Goal: Information Seeking & Learning: Learn about a topic

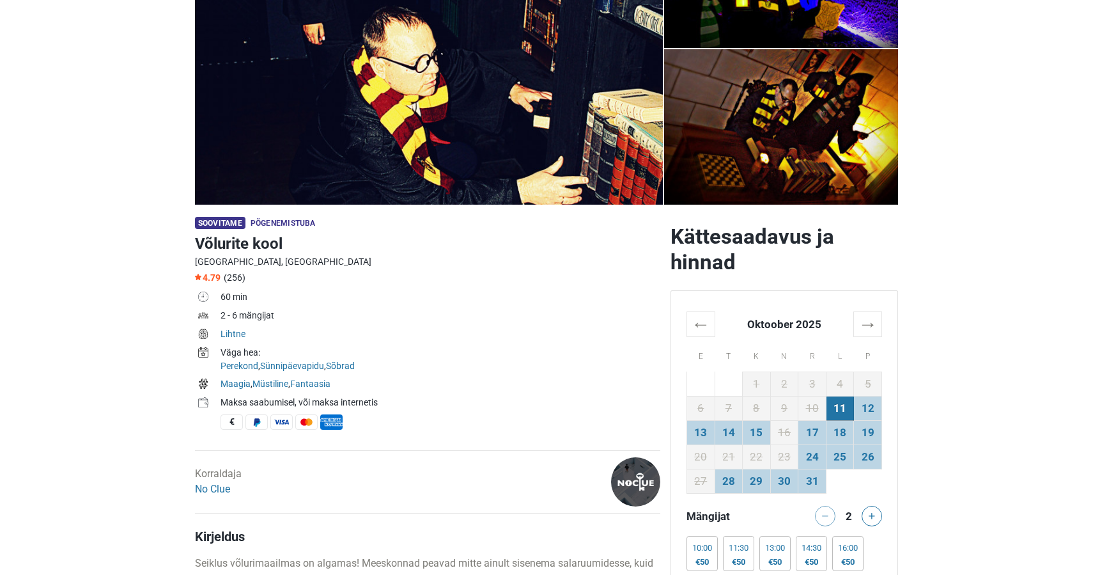
scroll to position [184, 0]
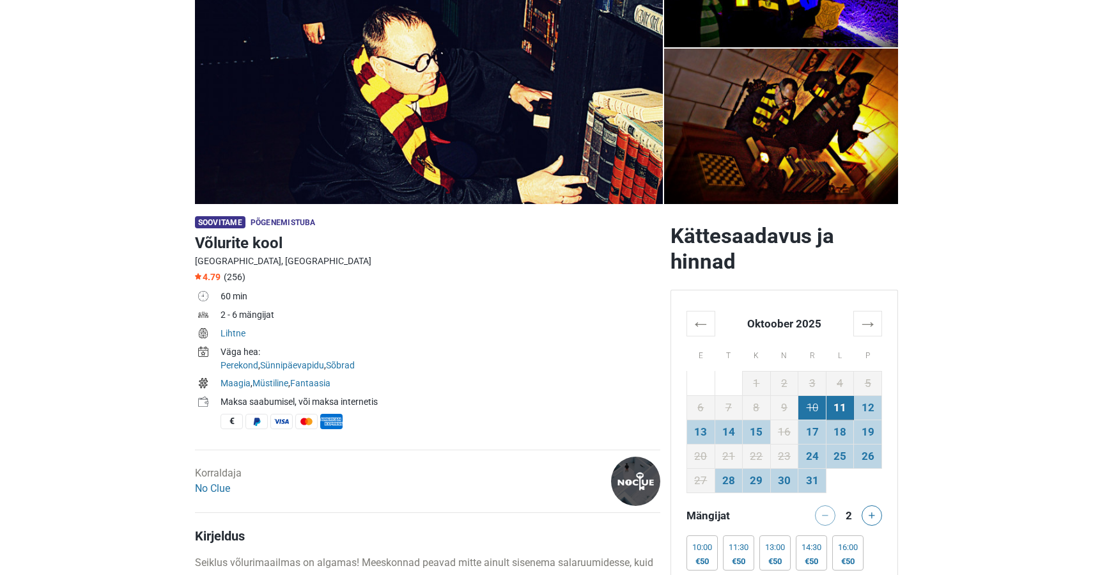
click at [810, 408] on td "10" at bounding box center [812, 407] width 28 height 24
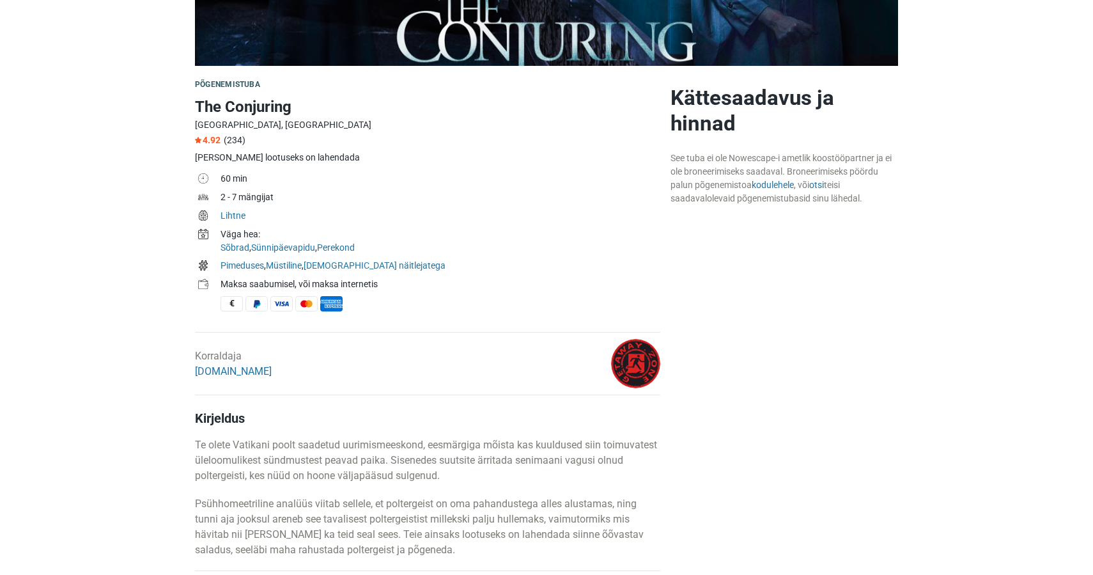
scroll to position [320, 0]
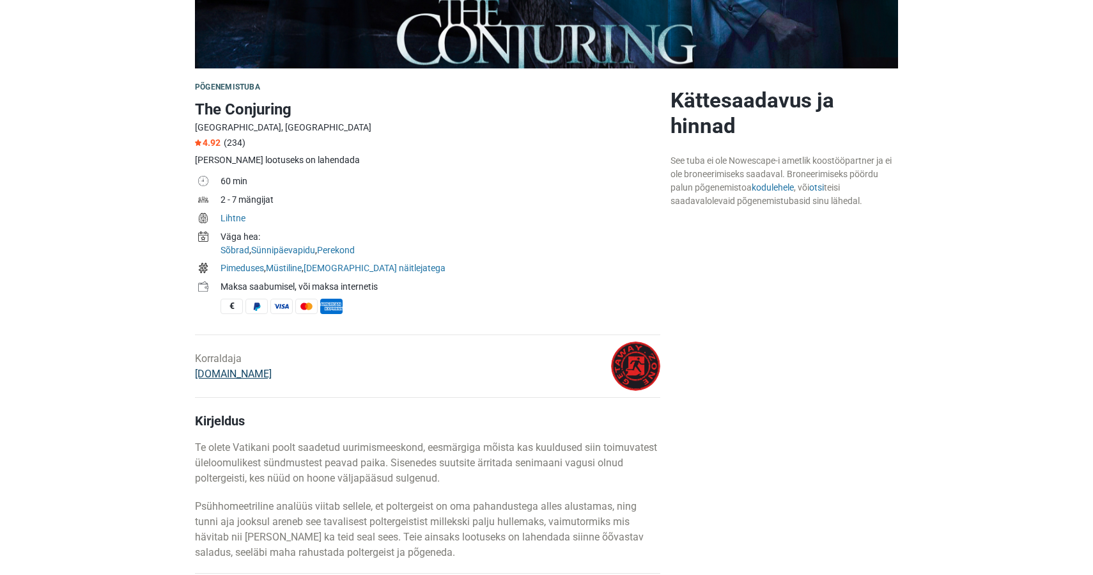
click at [229, 376] on link "GetAway.Zone" at bounding box center [233, 374] width 77 height 12
click at [779, 189] on link "kodulehele" at bounding box center [773, 187] width 42 height 10
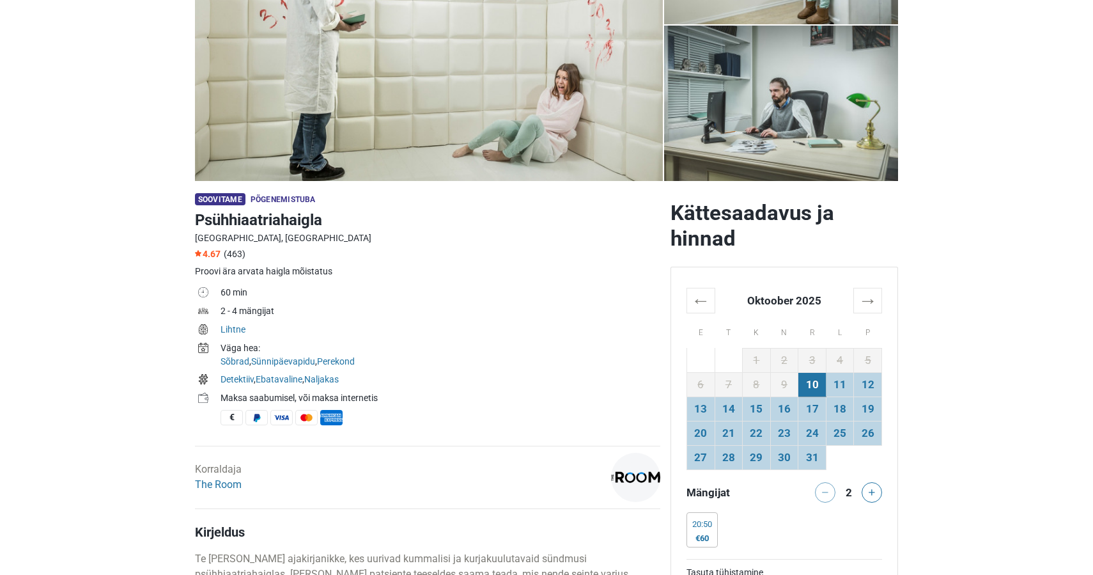
scroll to position [213, 0]
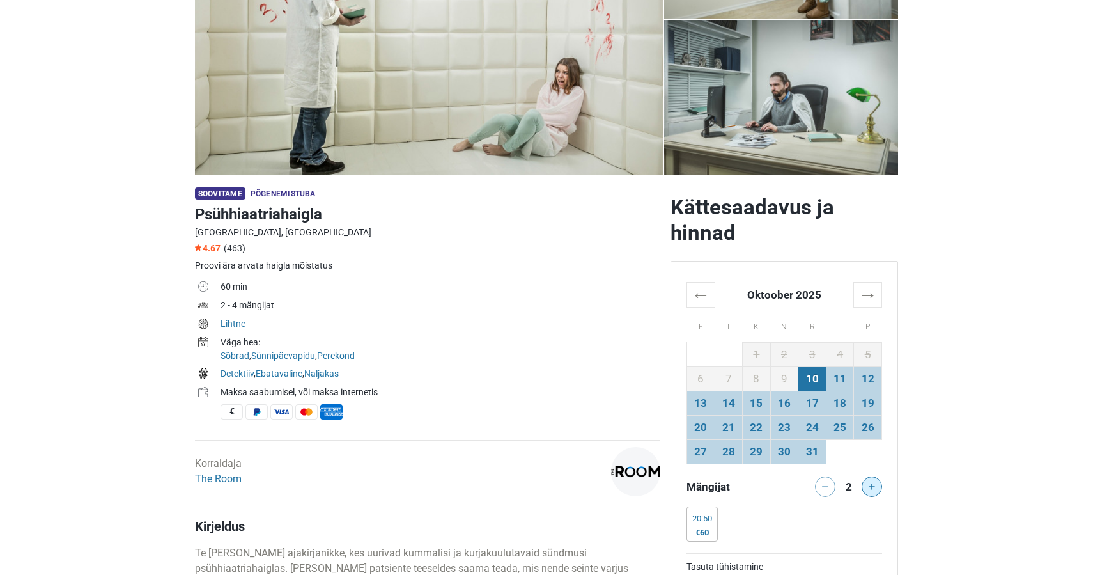
click at [872, 493] on button at bounding box center [872, 486] width 20 height 20
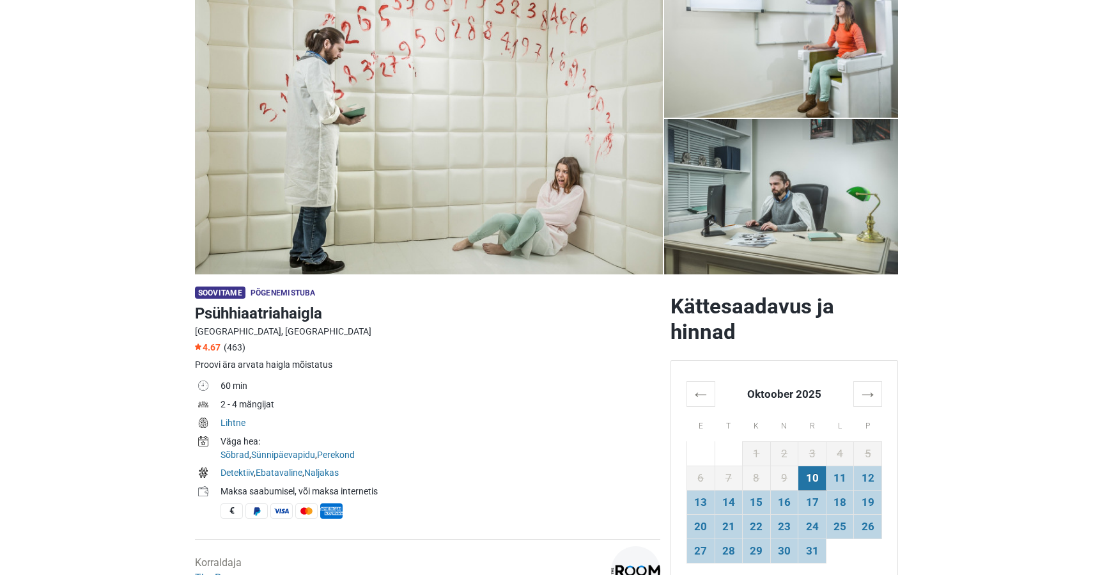
scroll to position [113, 0]
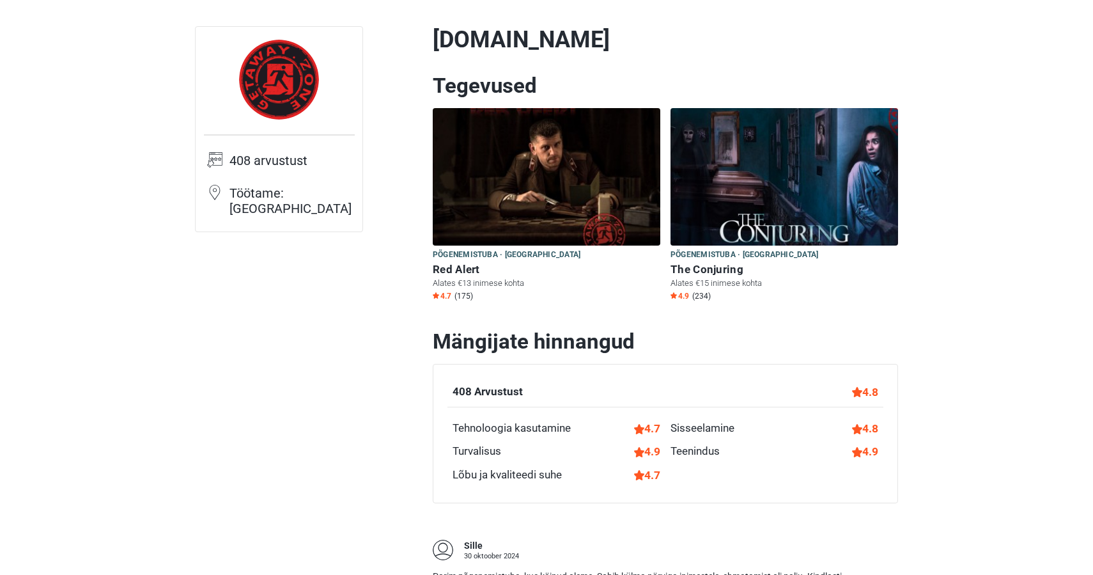
scroll to position [54, 0]
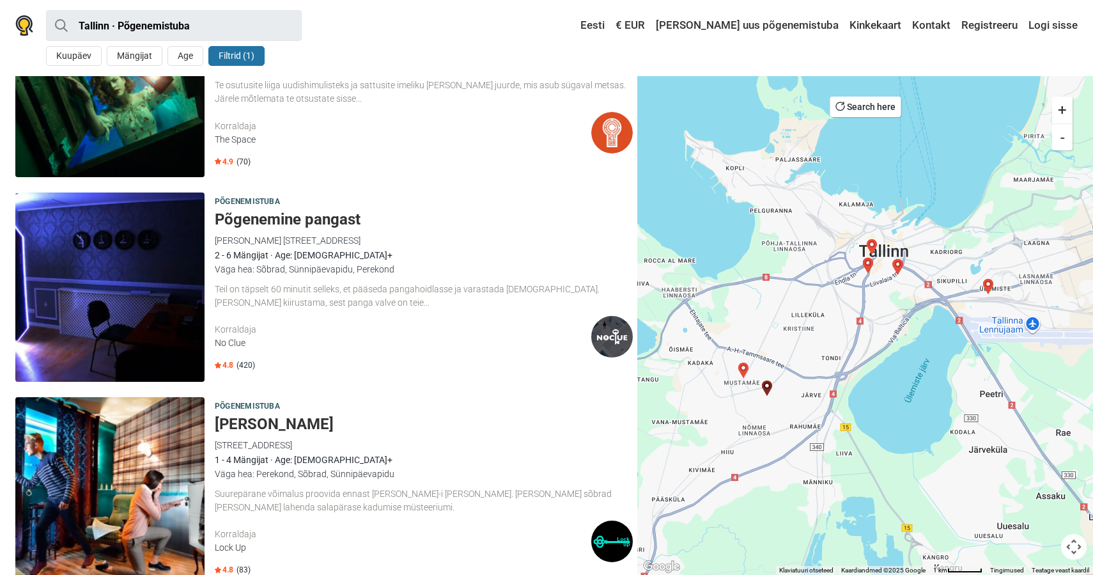
scroll to position [322, 0]
click at [378, 212] on h5 "Põgenemine pangast" at bounding box center [424, 219] width 418 height 19
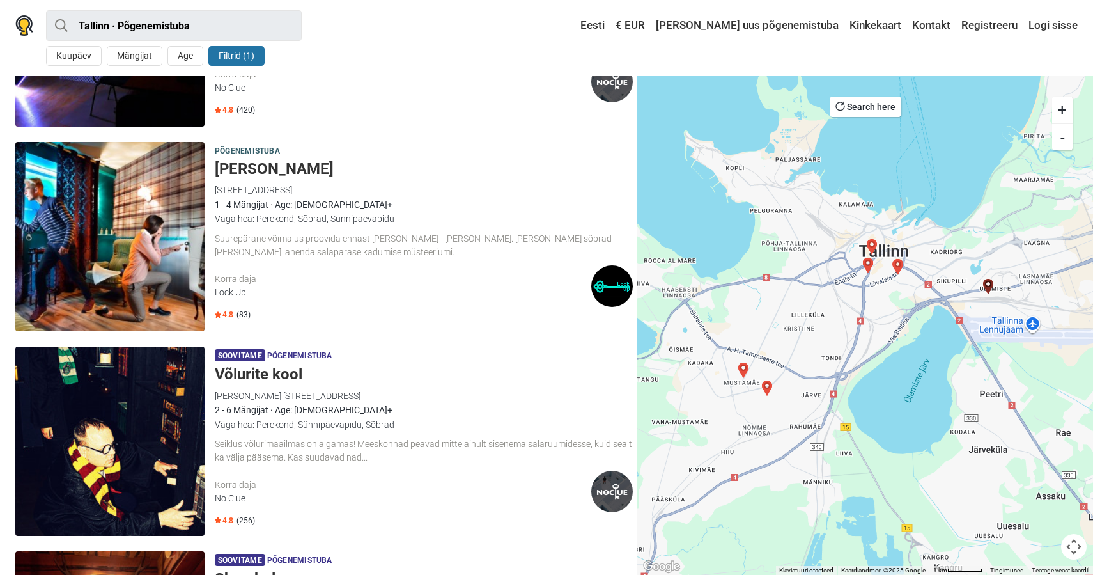
scroll to position [582, 0]
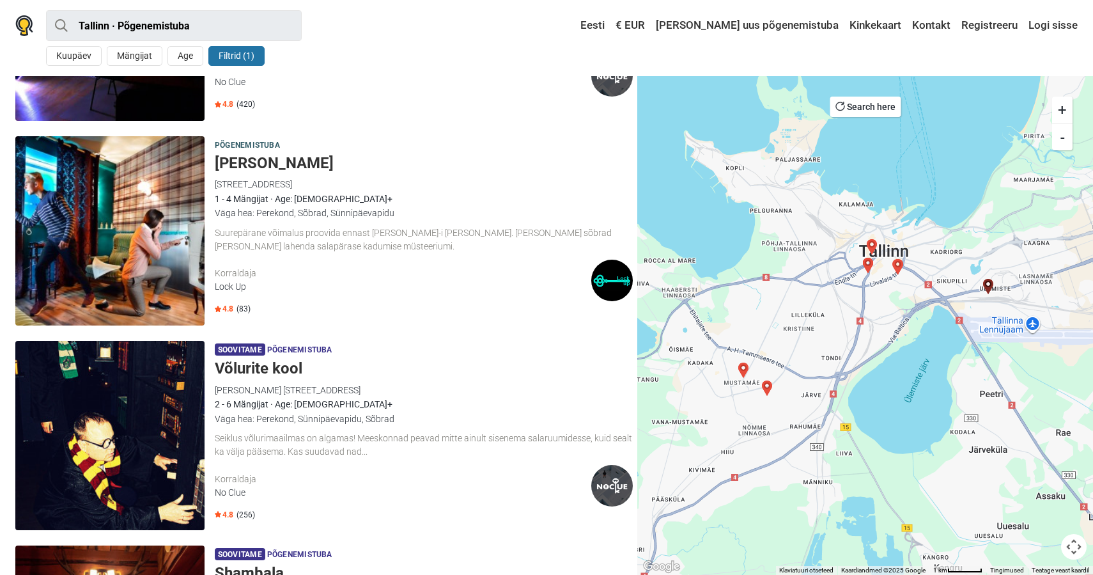
click at [289, 158] on h5 "Sherlock Holmes" at bounding box center [424, 163] width 418 height 19
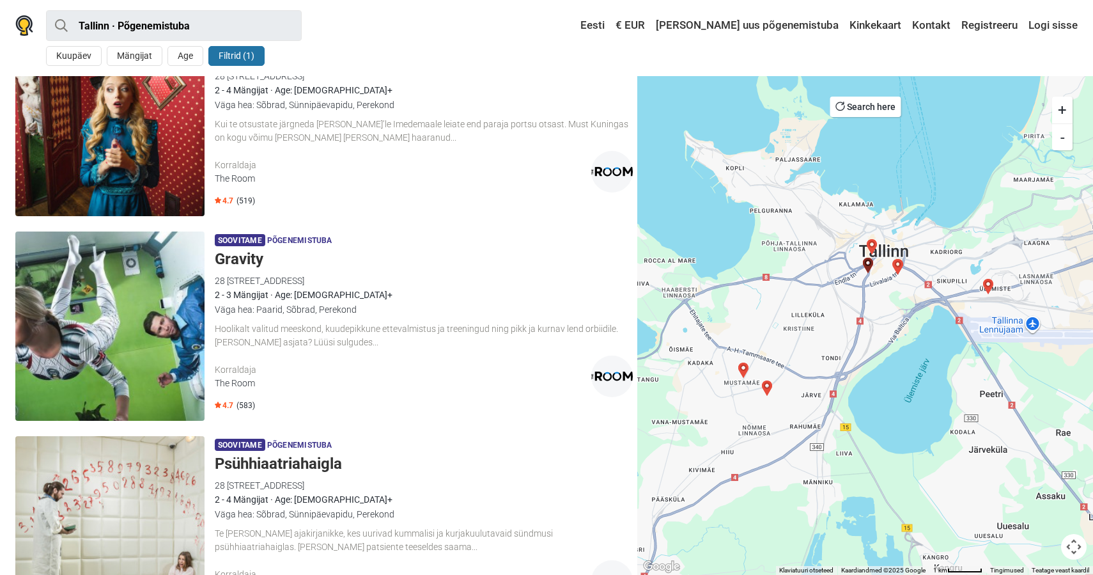
scroll to position [1309, 0]
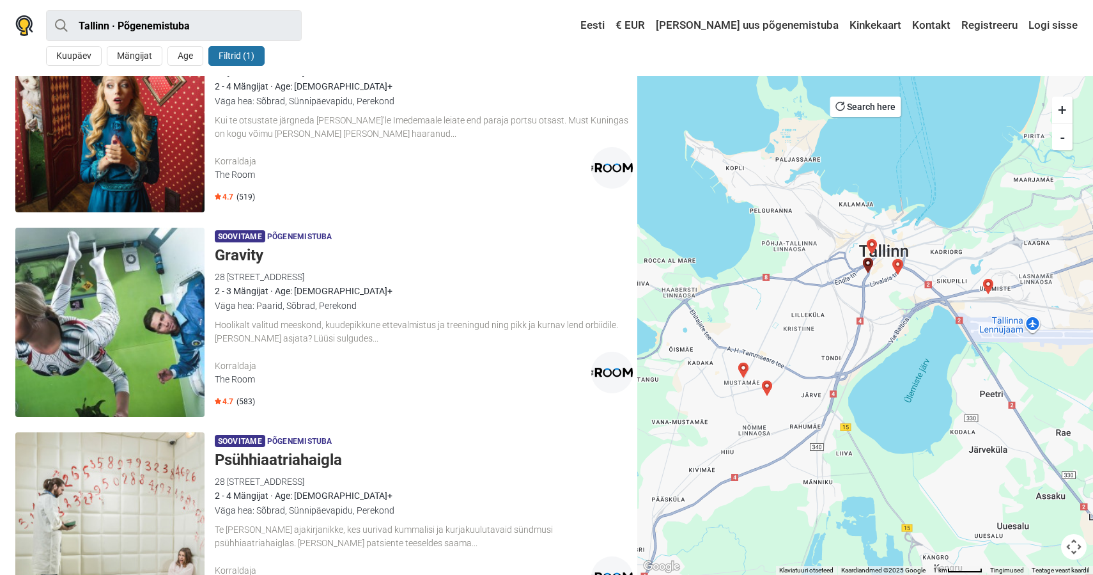
click at [243, 256] on h5 "Gravity" at bounding box center [424, 255] width 418 height 19
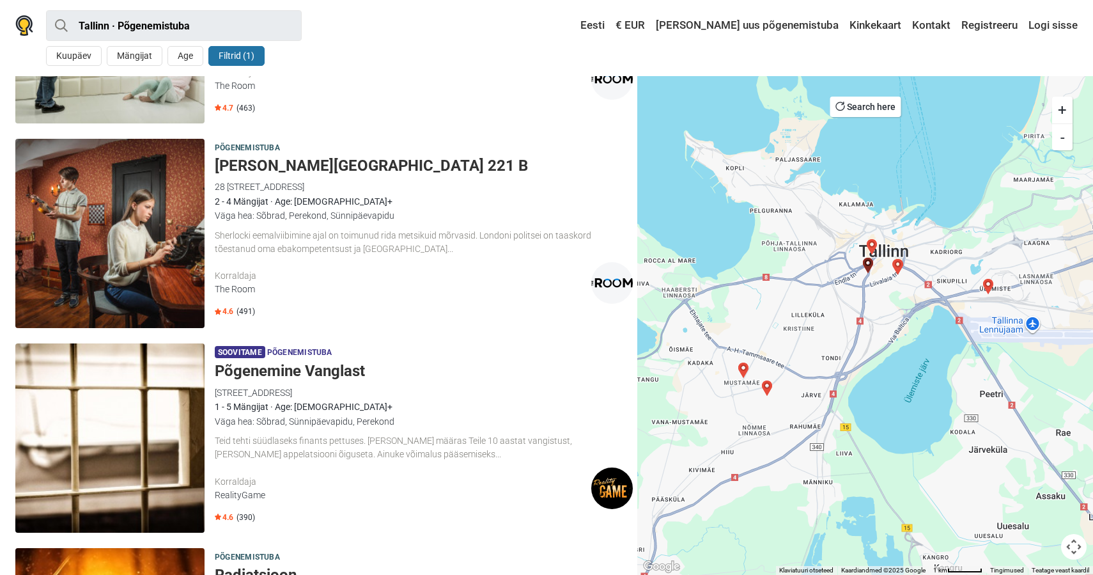
scroll to position [1808, 0]
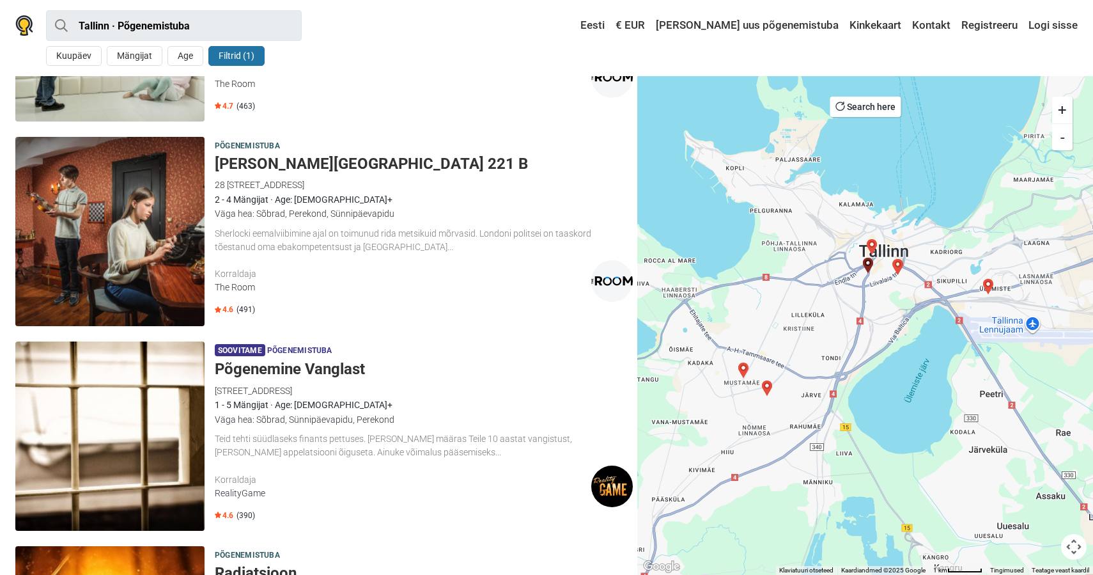
click at [281, 162] on h5 "Baker Street 221 B" at bounding box center [424, 164] width 418 height 19
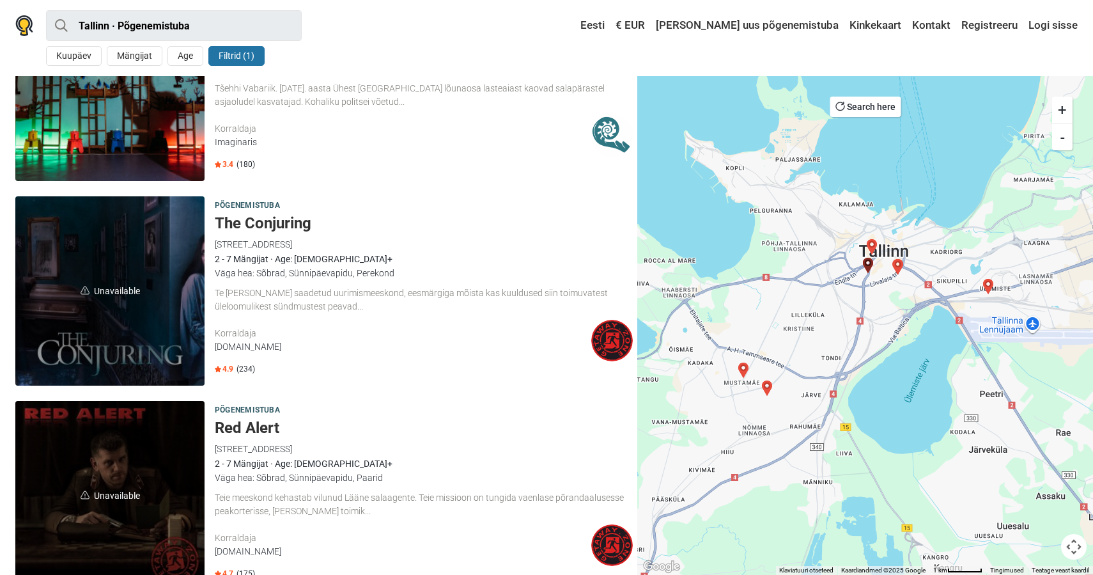
scroll to position [2568, 0]
click at [180, 249] on span "Unavailable" at bounding box center [109, 290] width 189 height 189
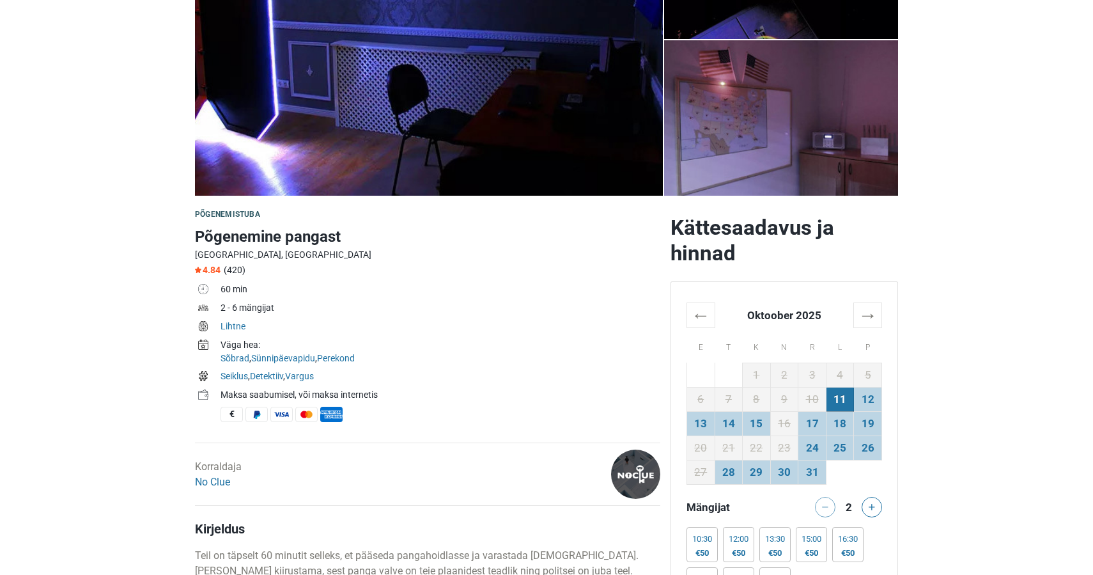
scroll to position [196, 0]
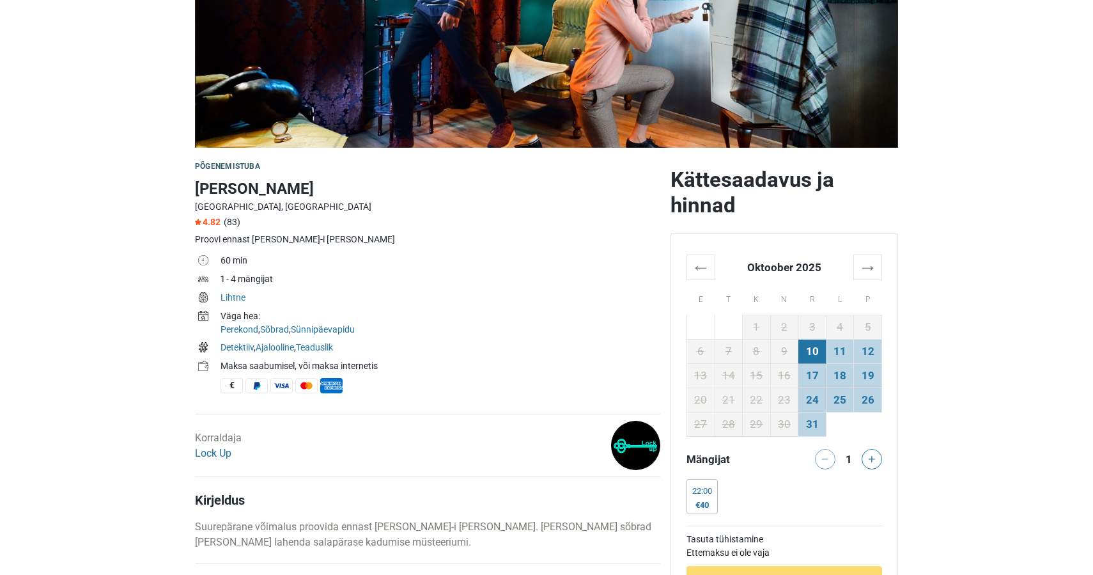
scroll to position [256, 0]
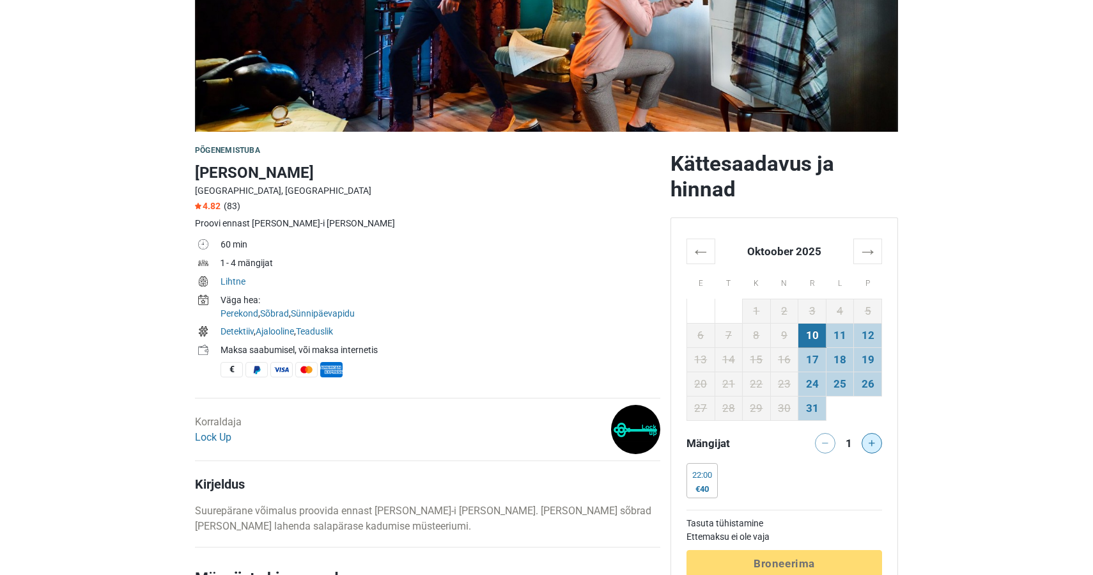
click at [874, 442] on icon at bounding box center [872, 443] width 6 height 6
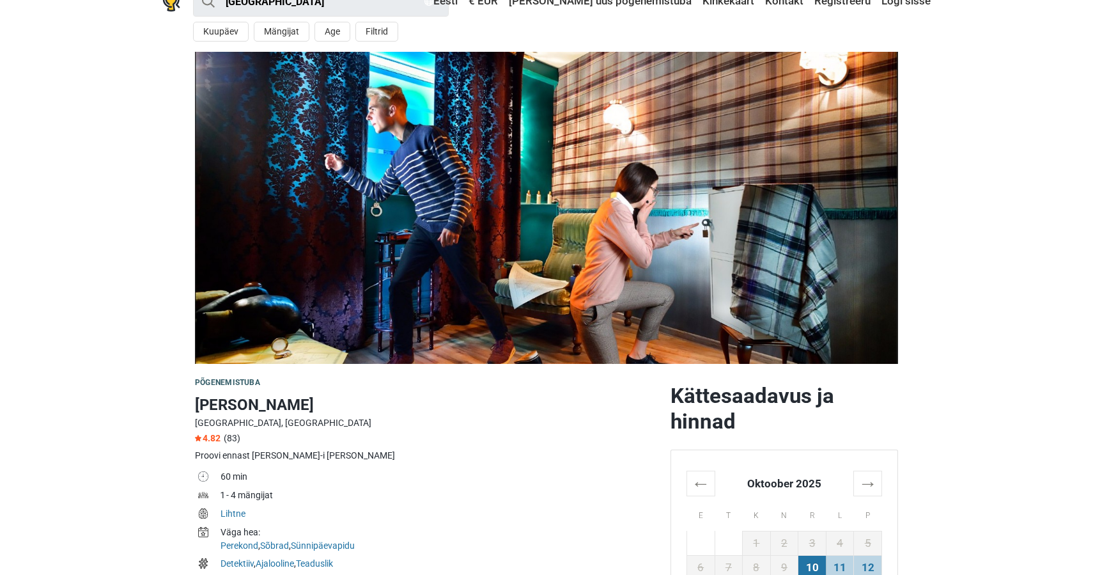
scroll to position [21, 0]
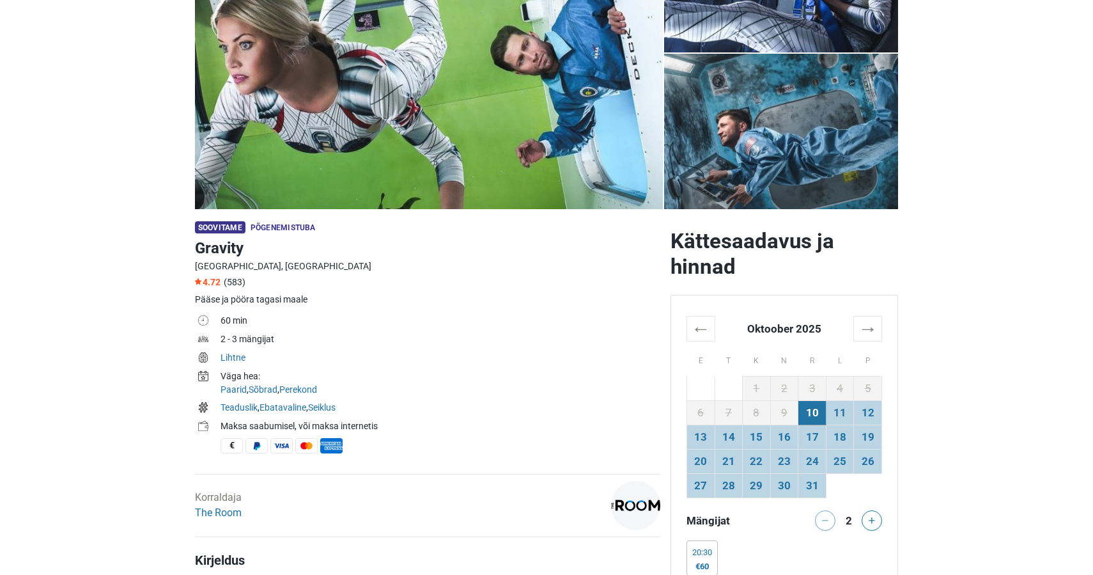
scroll to position [199, 0]
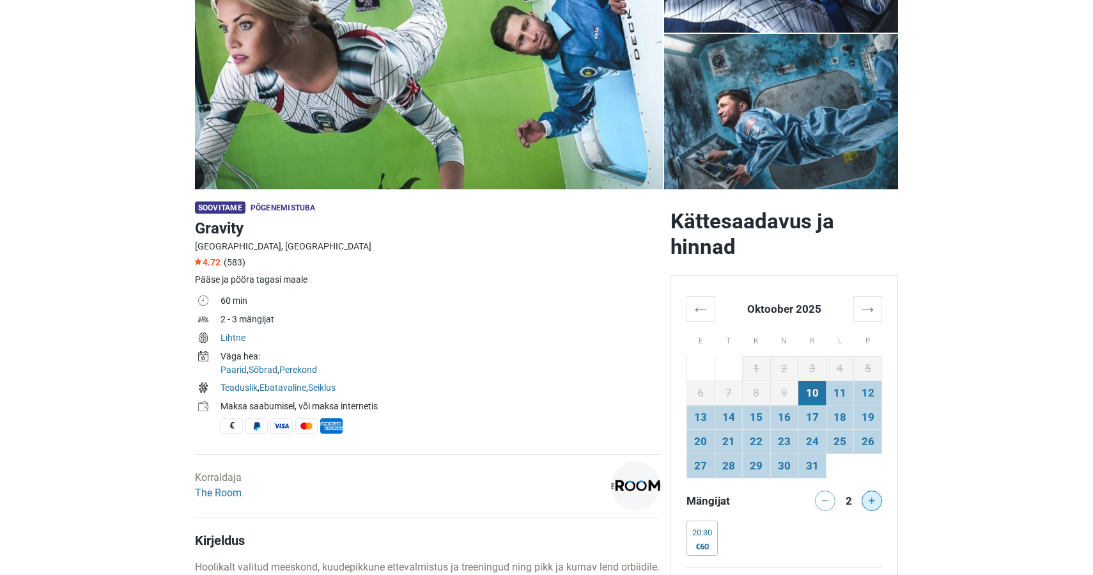
click at [873, 495] on button at bounding box center [872, 500] width 20 height 20
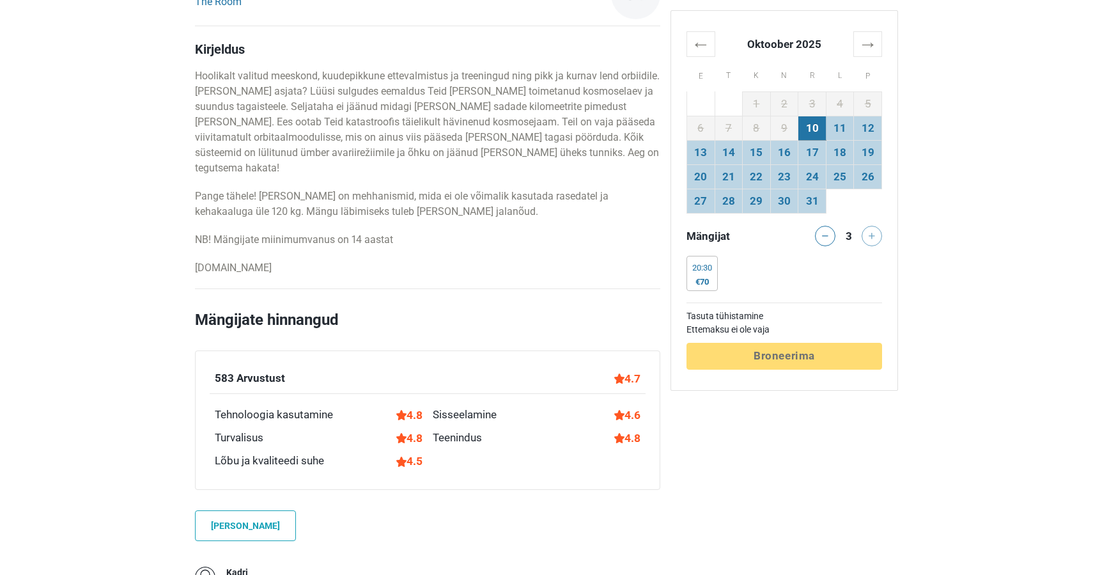
scroll to position [682, 0]
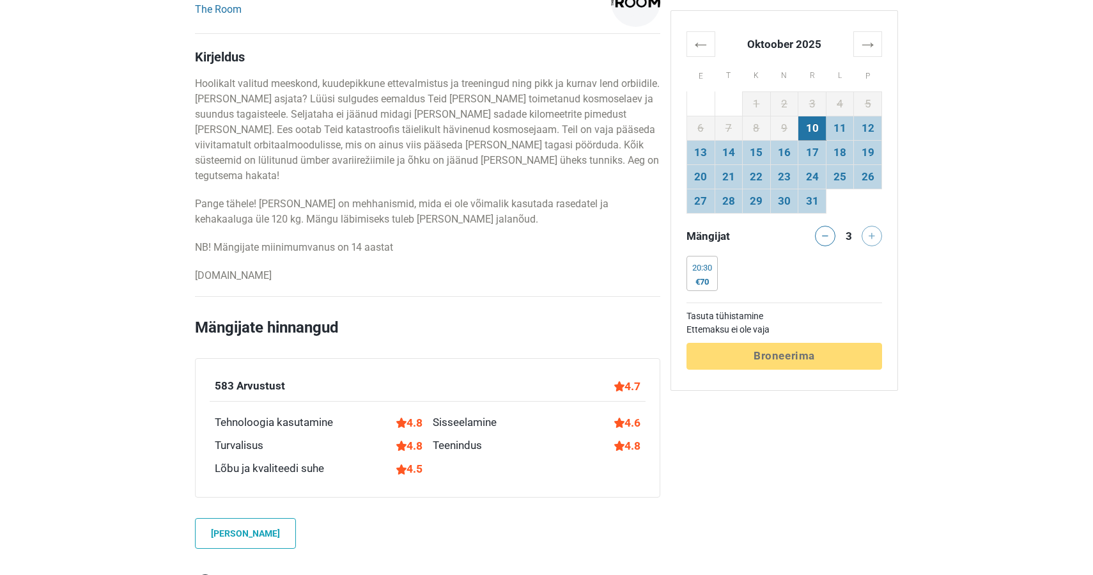
drag, startPoint x: 273, startPoint y: 262, endPoint x: 205, endPoint y: 250, distance: 69.5
click at [205, 250] on div "Kirjeldus Hoolikalt valitud meeskond, kuudepikkune ettevalmistus ja treeningud …" at bounding box center [427, 166] width 465 height 234
copy p "www.theroom.ee"
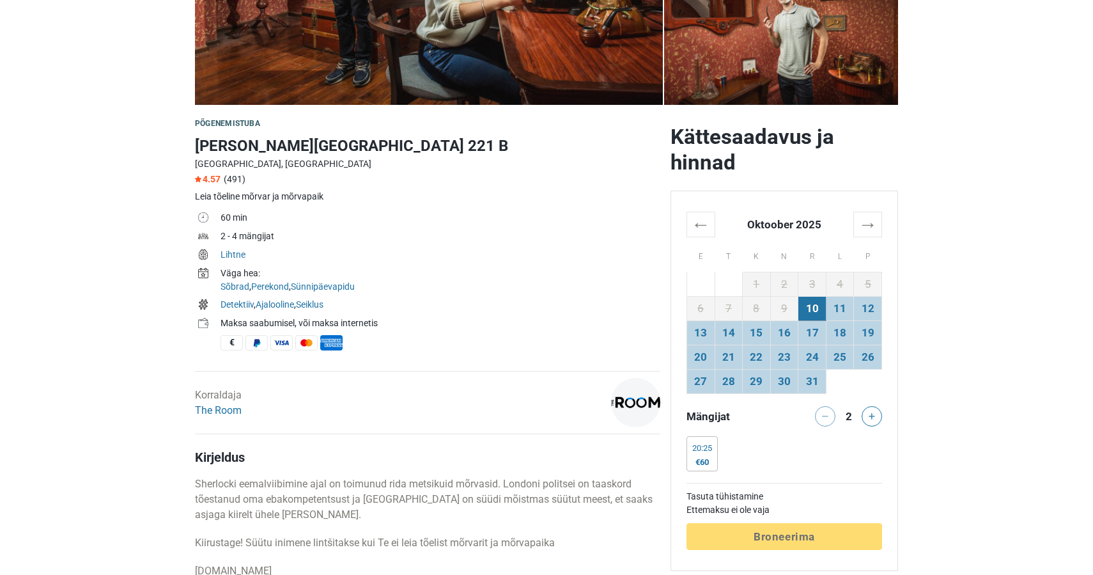
scroll to position [293, 0]
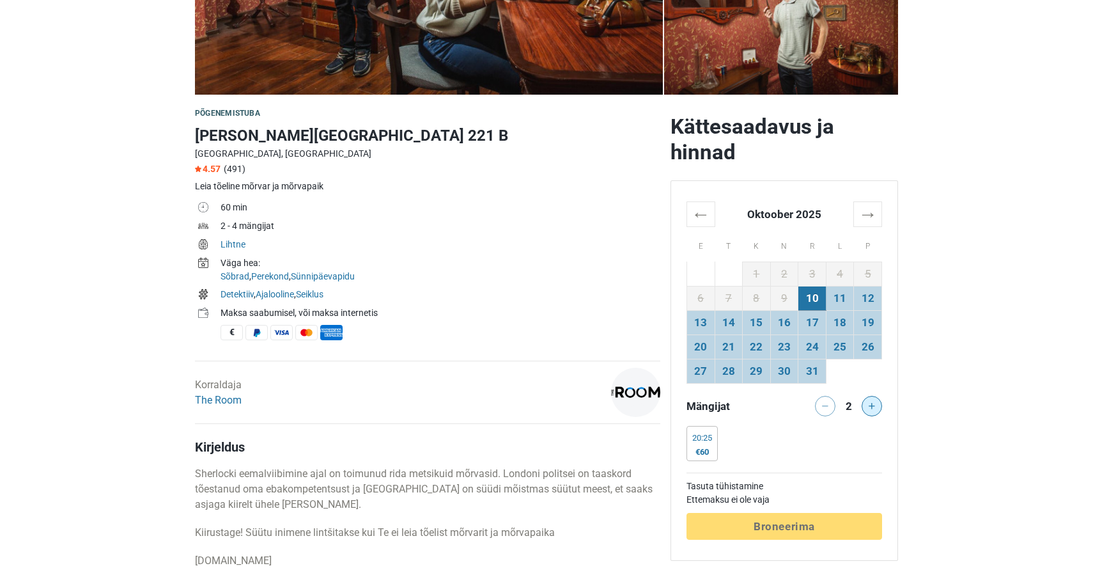
click at [875, 408] on button at bounding box center [872, 406] width 20 height 20
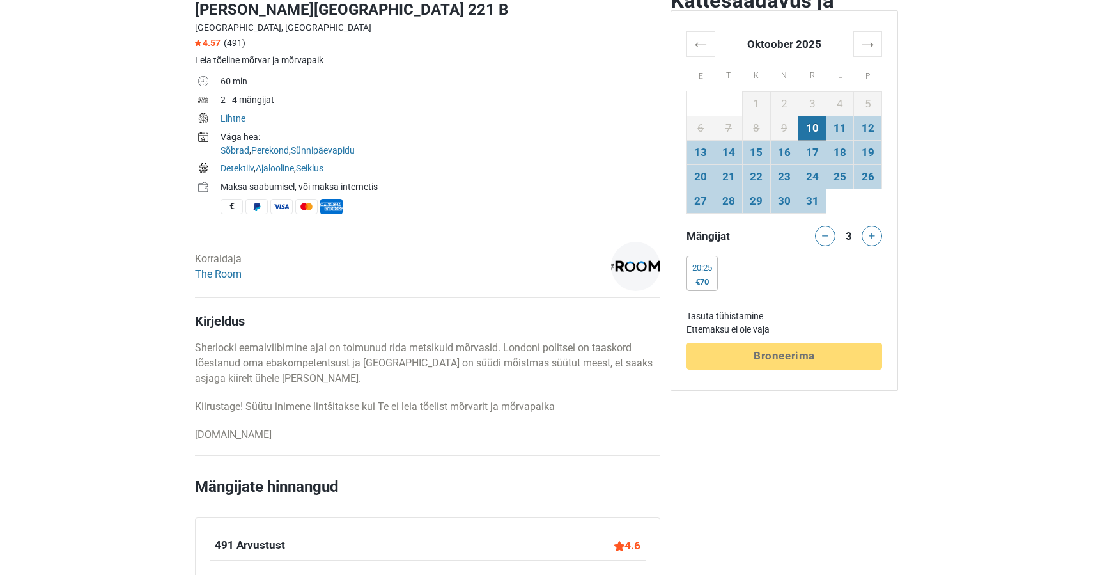
scroll to position [405, 0]
